Goal: Transaction & Acquisition: Obtain resource

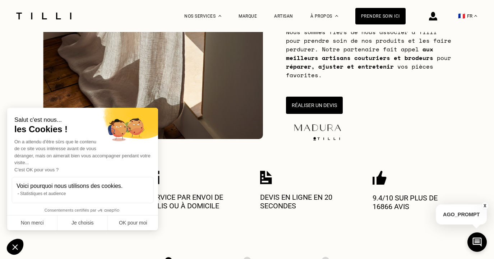
scroll to position [143, 0]
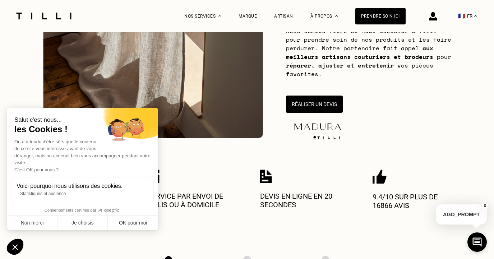
click at [127, 220] on button "OK pour moi" at bounding box center [133, 223] width 50 height 15
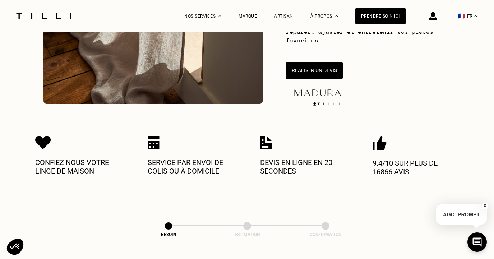
scroll to position [57, 0]
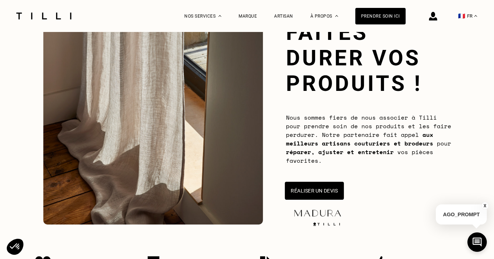
click at [334, 189] on button "Réaliser un devis" at bounding box center [314, 191] width 59 height 18
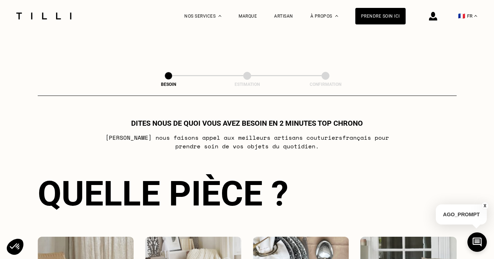
scroll to position [391, 0]
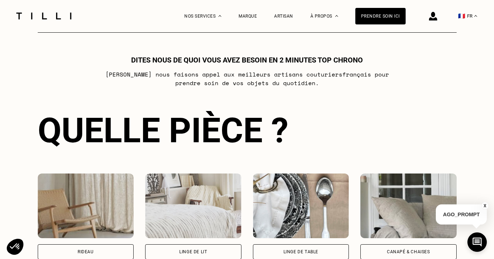
click at [101, 250] on div "Rideau" at bounding box center [86, 251] width 96 height 15
select select "FR"
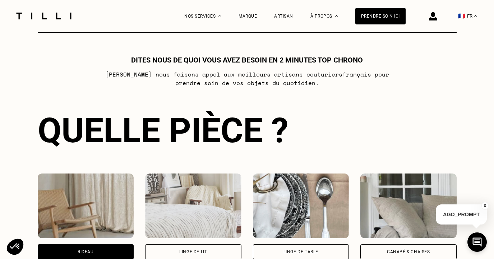
scroll to position [629, 0]
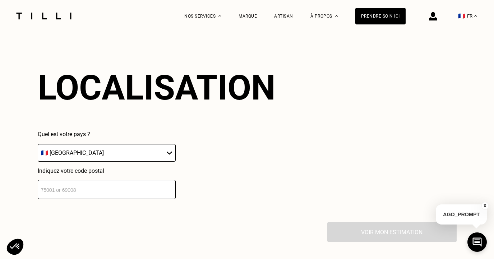
click at [85, 191] on input "number" at bounding box center [107, 189] width 138 height 19
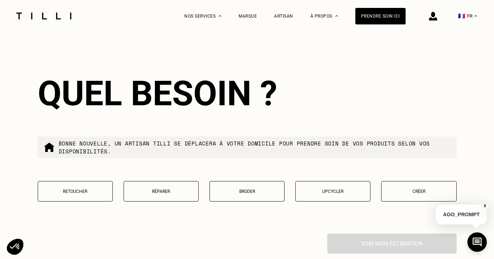
scroll to position [809, 0]
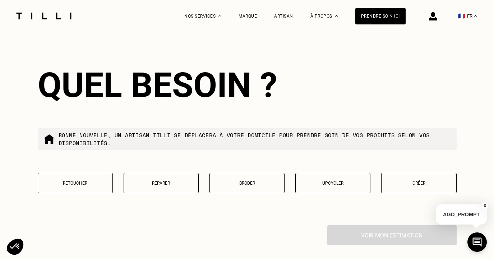
type input "93260"
click at [93, 184] on p "Retoucher" at bounding box center [75, 183] width 67 height 5
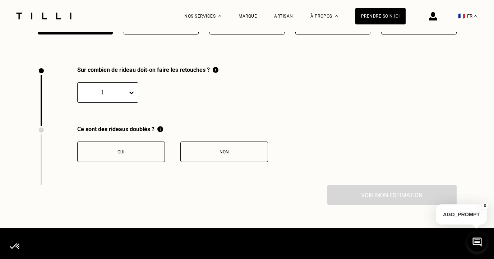
scroll to position [992, 0]
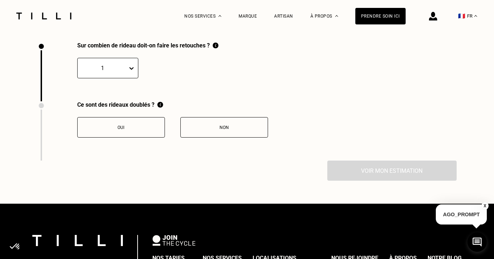
click at [132, 70] on icon at bounding box center [131, 68] width 7 height 7
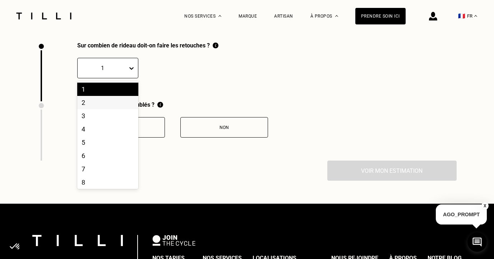
click at [112, 100] on div "2" at bounding box center [107, 102] width 61 height 13
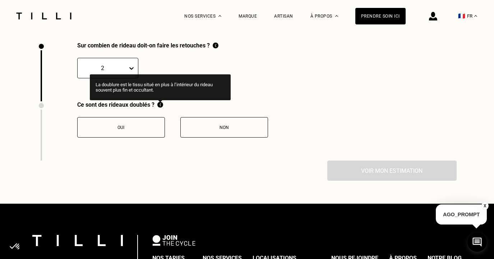
click at [159, 108] on img at bounding box center [160, 104] width 6 height 7
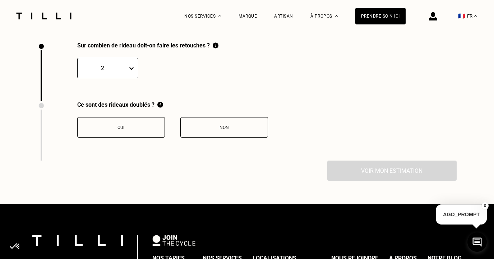
click at [136, 129] on div "Oui" at bounding box center [121, 127] width 80 height 5
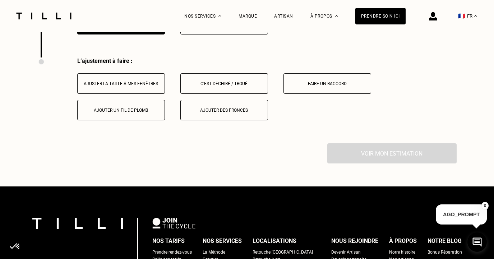
scroll to position [1112, 0]
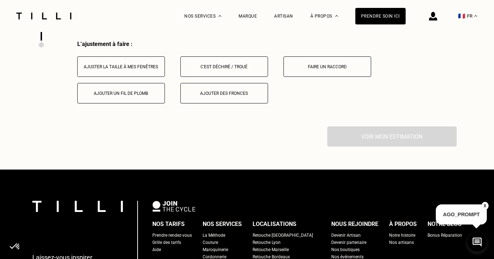
click at [127, 69] on div "Ajuster la taille à mes fenêtres" at bounding box center [121, 66] width 80 height 5
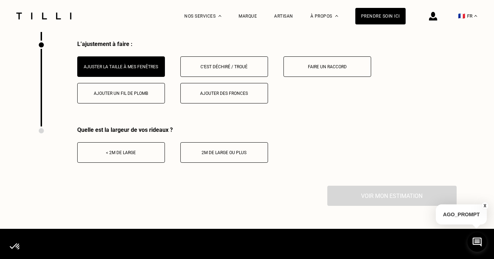
click at [130, 155] on div "< 2m de large" at bounding box center [121, 152] width 80 height 5
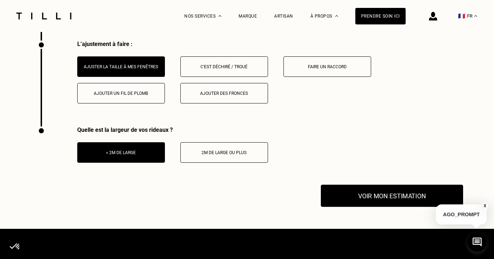
click at [341, 201] on button "Voir mon estimation" at bounding box center [392, 196] width 142 height 22
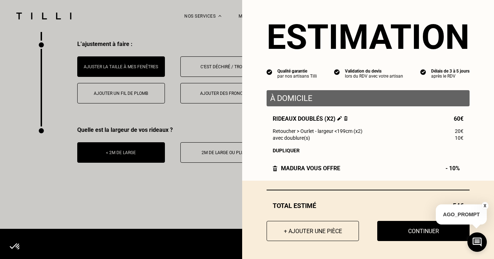
scroll to position [7, 0]
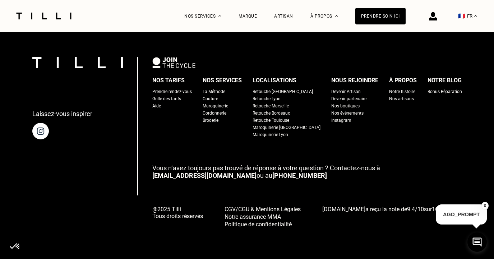
click at [271, 91] on div "Retouche [GEOGRAPHIC_DATA]" at bounding box center [283, 91] width 60 height 7
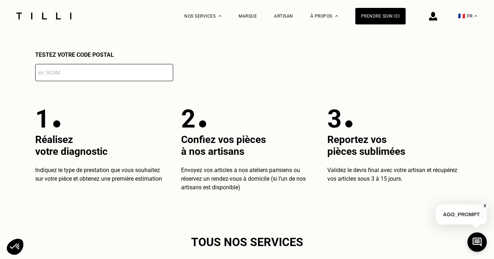
scroll to position [1293, 0]
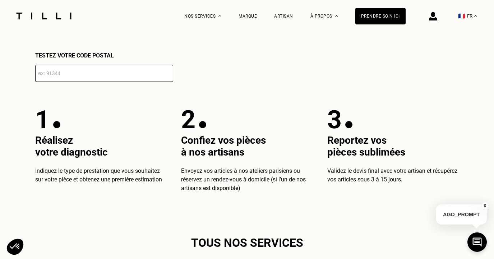
click at [105, 78] on input "number" at bounding box center [104, 73] width 138 height 17
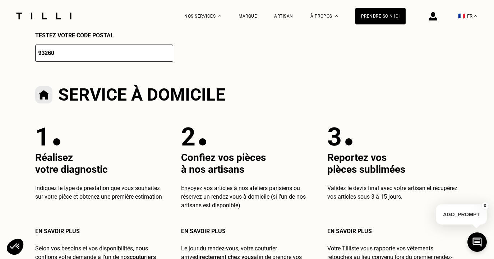
scroll to position [1309, 0]
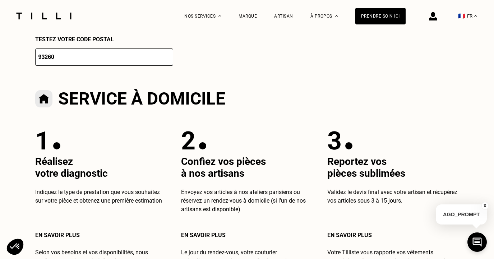
type input "93260"
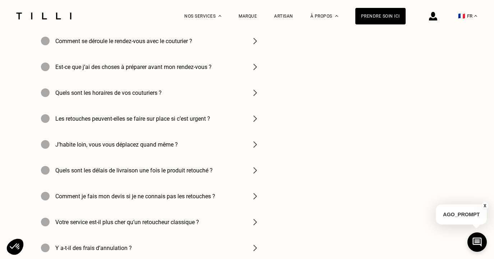
scroll to position [2504, 0]
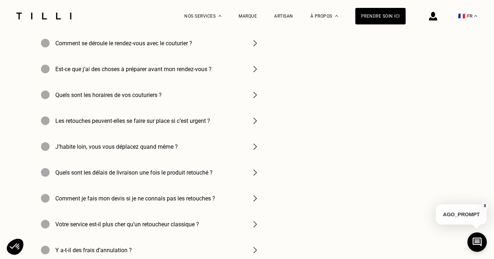
click at [151, 146] on h4 "J’habite loin, vous vous déplacez quand même ?" at bounding box center [116, 146] width 123 height 7
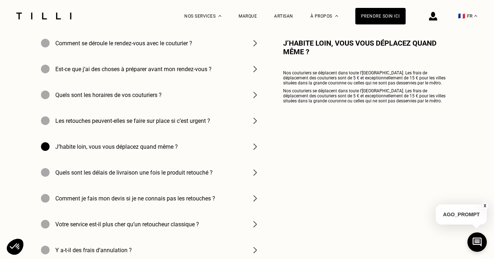
click at [148, 120] on h4 "Les retouches peuvent-elles se faire sur place si c’est urgent ?" at bounding box center [132, 121] width 155 height 7
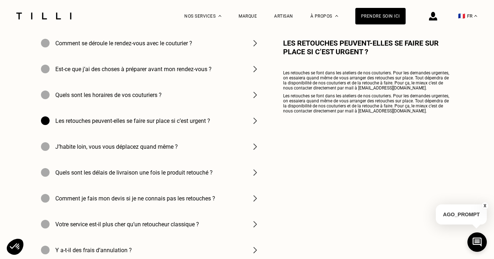
click at [151, 171] on h4 "Quels sont les délais de livraison une fois le produit retouché ?" at bounding box center [133, 172] width 157 height 7
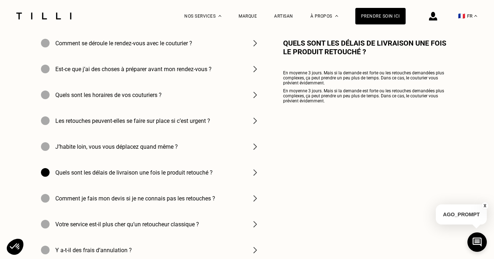
click at [163, 41] on h4 "Comment se déroule le rendez-vous avec le couturier ?" at bounding box center [123, 43] width 137 height 7
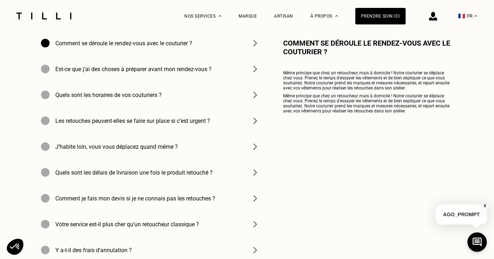
click at [158, 69] on h4 "Est-ce que j’ai des choses à préparer avant mon rendez-vous ?" at bounding box center [133, 69] width 156 height 7
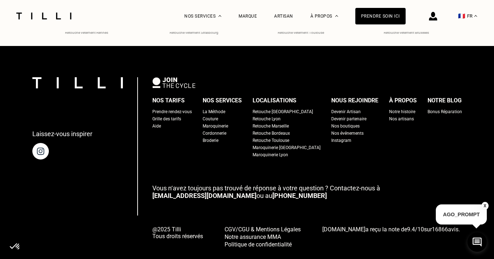
scroll to position [3196, 0]
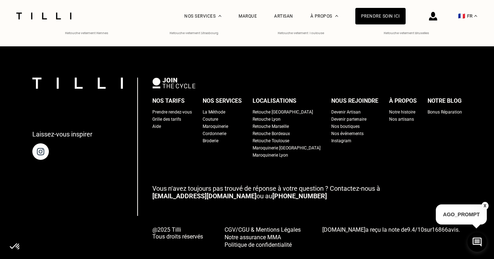
click at [332, 123] on div "Nos boutiques" at bounding box center [346, 126] width 28 height 7
